Goal: Task Accomplishment & Management: Understand process/instructions

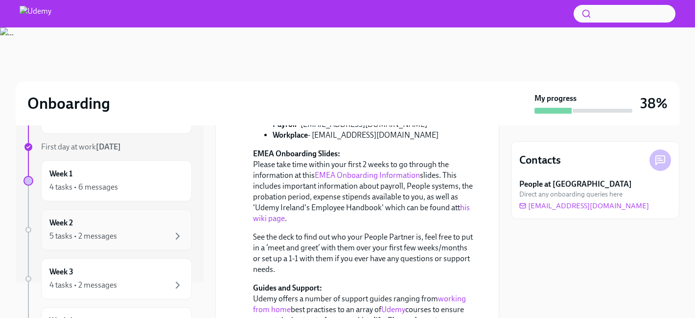
scroll to position [40, 0]
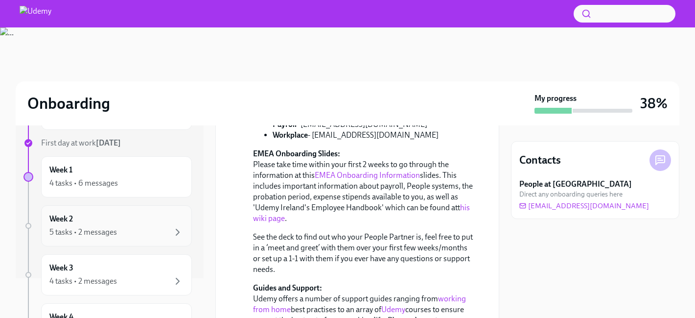
click at [152, 229] on div "5 tasks • 2 messages" at bounding box center [116, 232] width 134 height 12
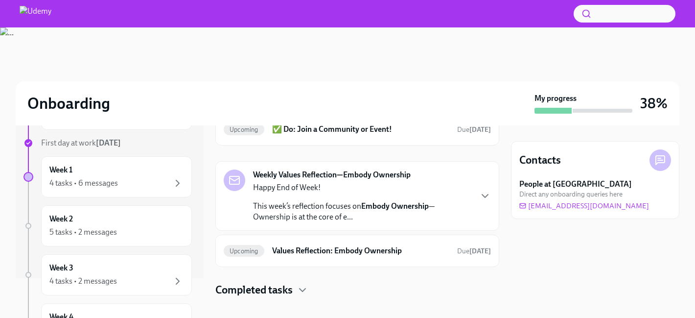
click at [440, 182] on p "Happy End of Week!" at bounding box center [362, 187] width 218 height 11
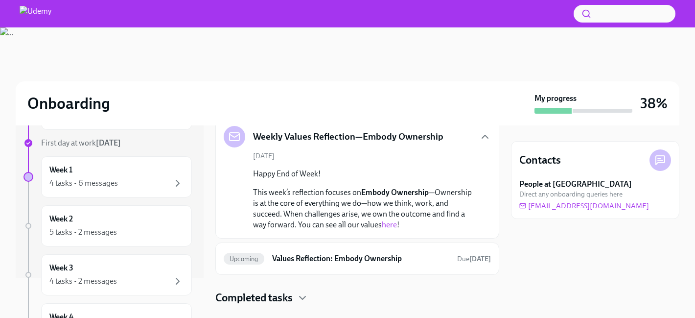
scroll to position [210, 0]
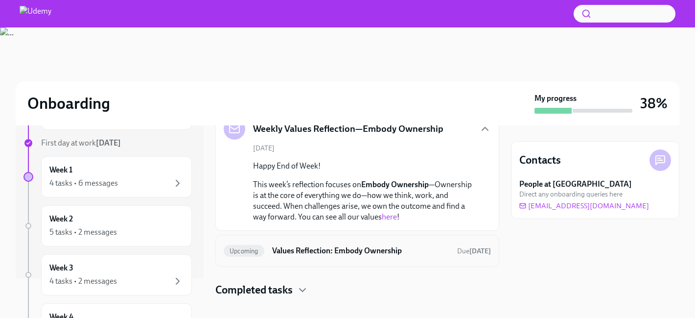
click at [348, 245] on h6 "Values Reflection: Embody Ownership" at bounding box center [360, 250] width 177 height 11
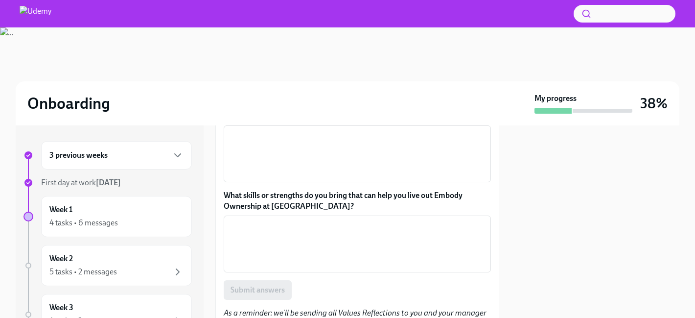
scroll to position [220, 0]
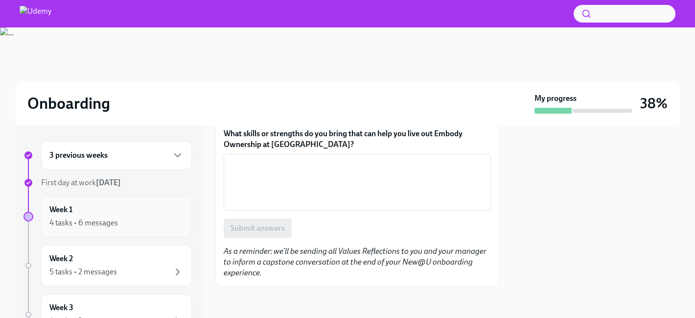
click at [124, 208] on div "Week 1 4 tasks • 6 messages" at bounding box center [116, 216] width 134 height 24
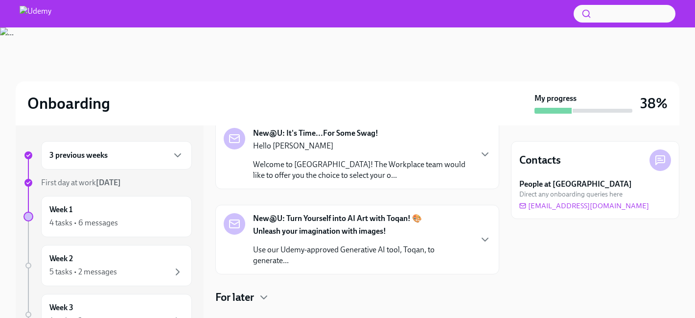
scroll to position [328, 0]
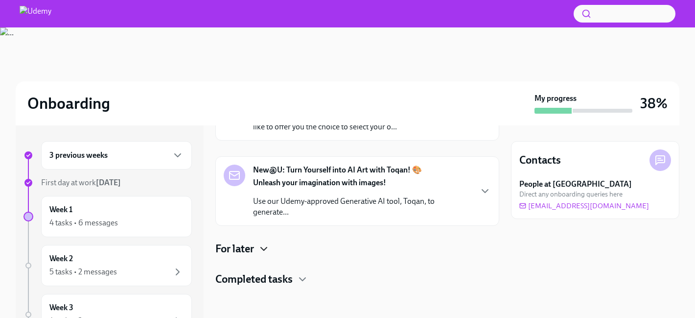
click at [264, 246] on icon "button" at bounding box center [264, 249] width 12 height 12
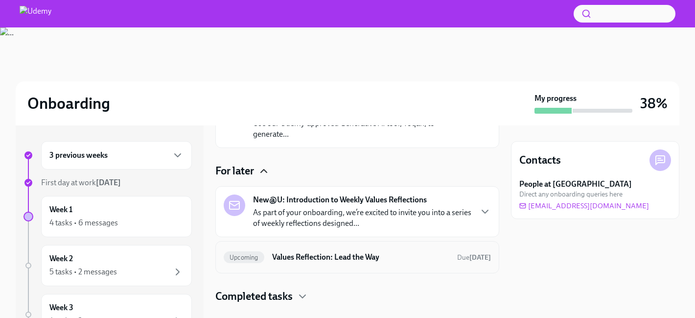
scroll to position [423, 0]
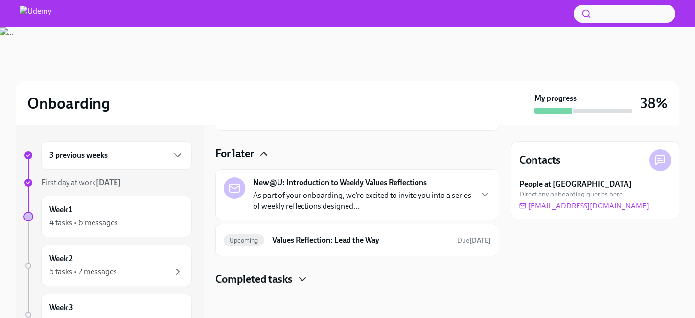
click at [303, 277] on icon "button" at bounding box center [303, 279] width 12 height 12
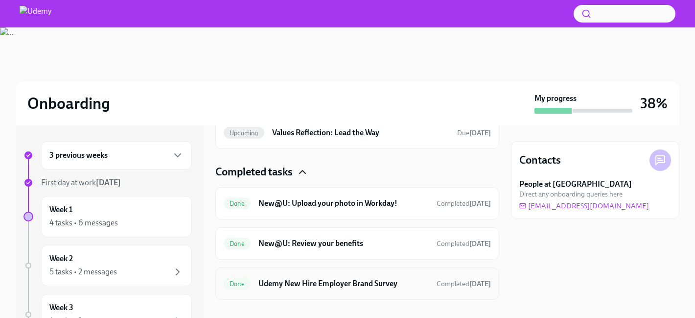
scroll to position [544, 0]
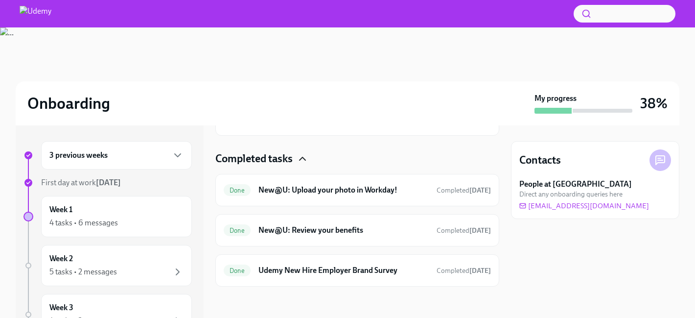
click at [305, 157] on icon "button" at bounding box center [303, 159] width 12 height 12
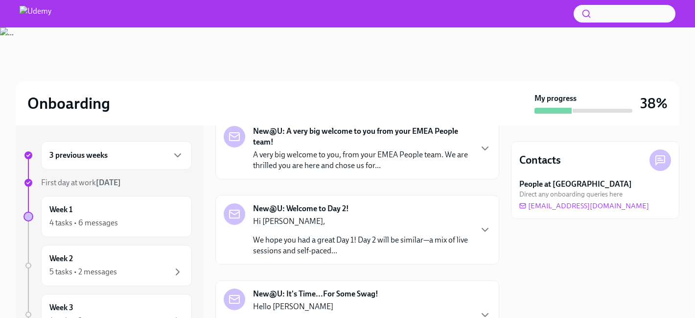
scroll to position [0, 0]
